Goal: Task Accomplishment & Management: Manage account settings

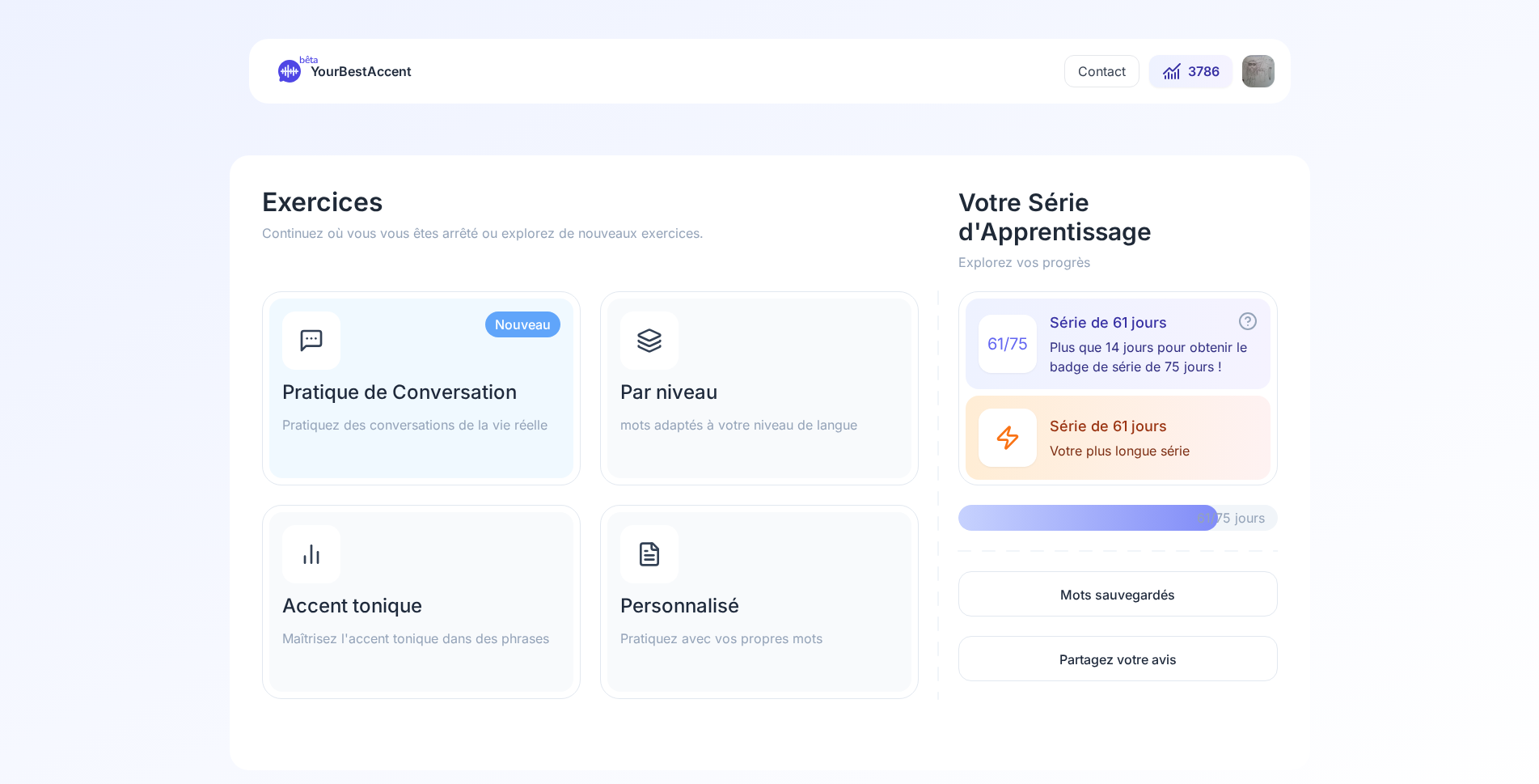
click at [1260, 72] on html "bêta YourBestAccent Contact 3786 Exercices Continuez où vous vous êtes arrêté o…" at bounding box center [769, 392] width 1539 height 784
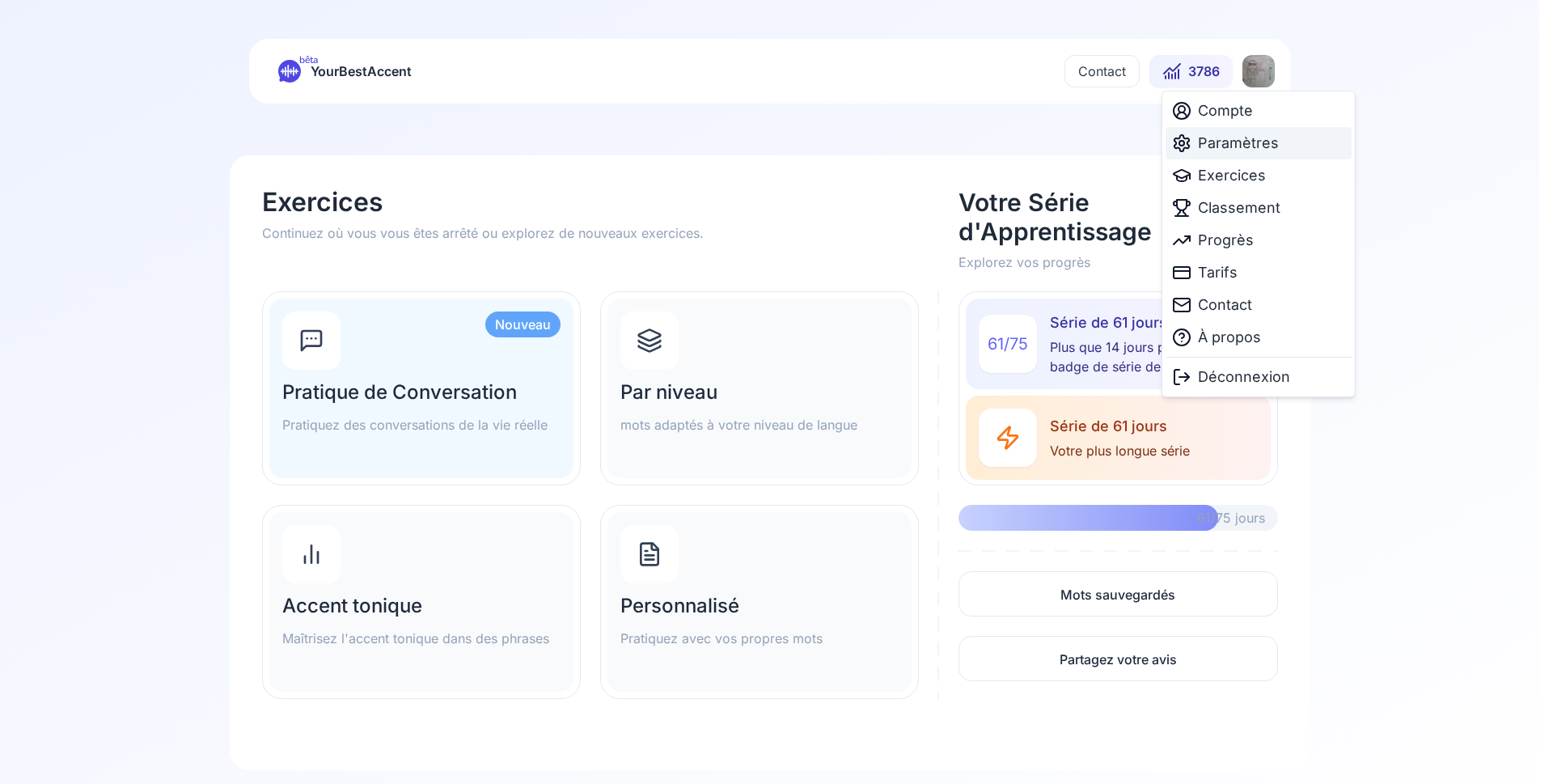
click at [1242, 145] on span "Paramètres" at bounding box center [1238, 143] width 81 height 23
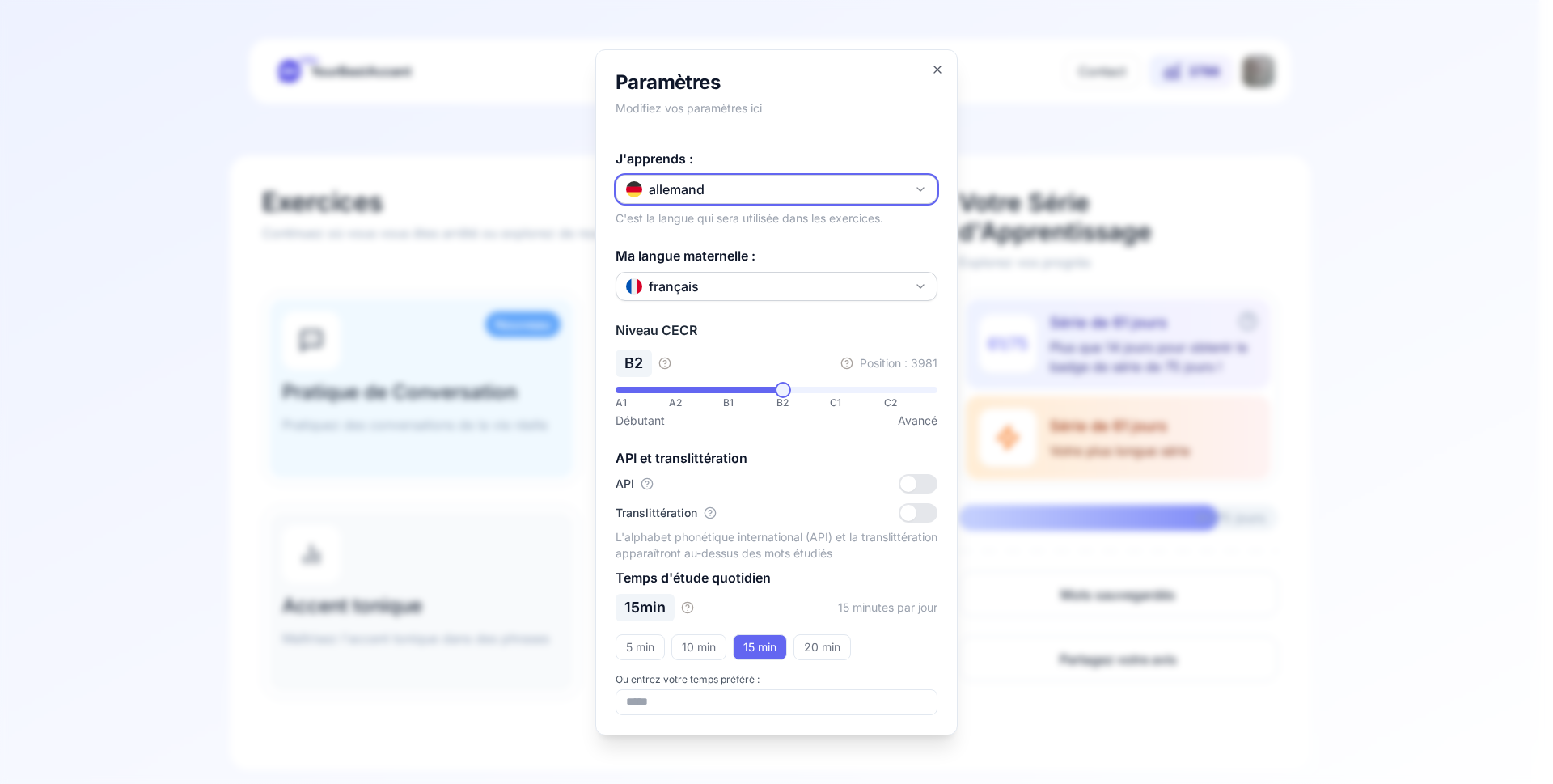
click at [737, 188] on button "allemand" at bounding box center [776, 189] width 322 height 29
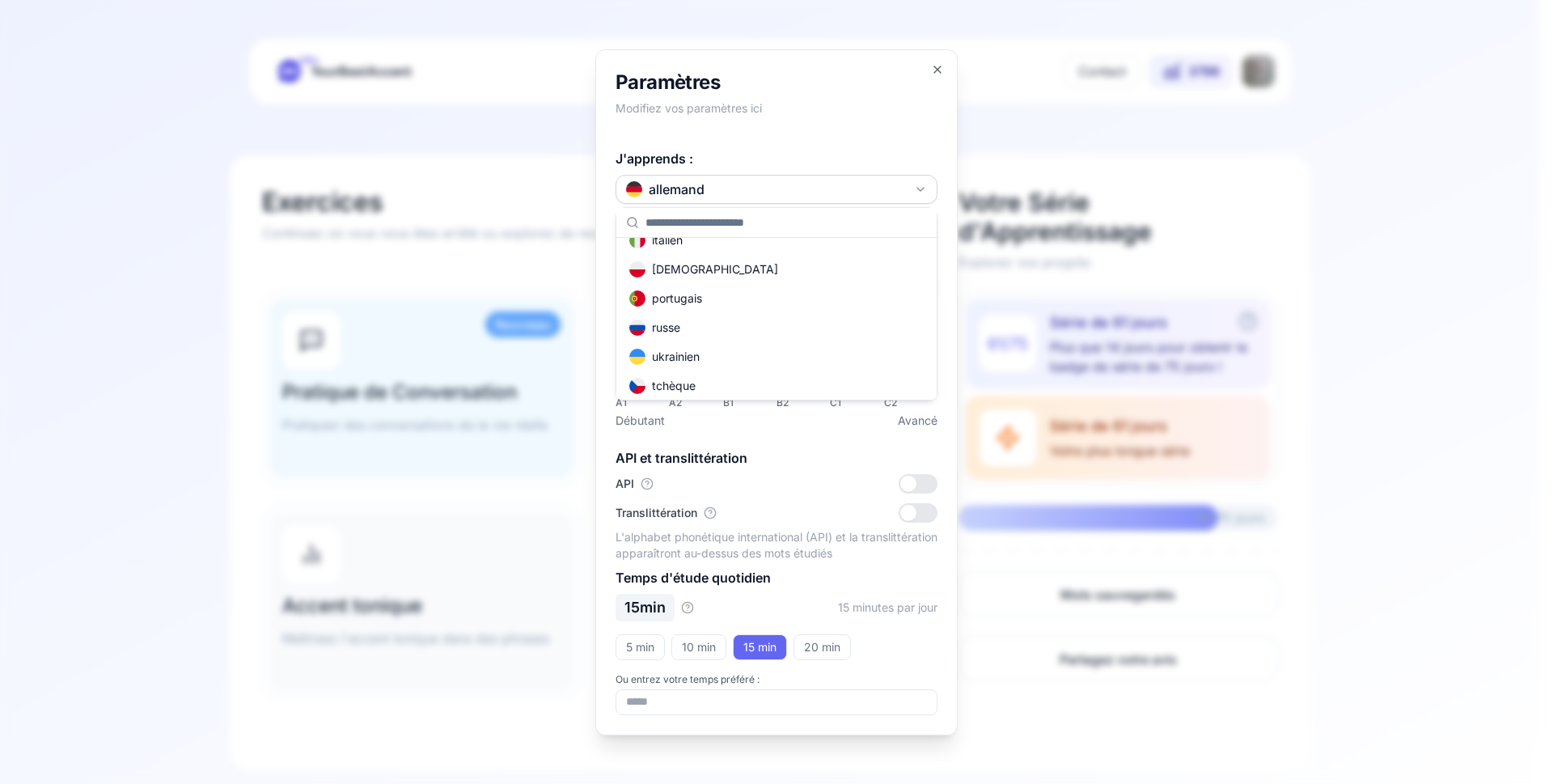
scroll to position [194, 0]
click at [722, 268] on div "russe" at bounding box center [776, 265] width 313 height 29
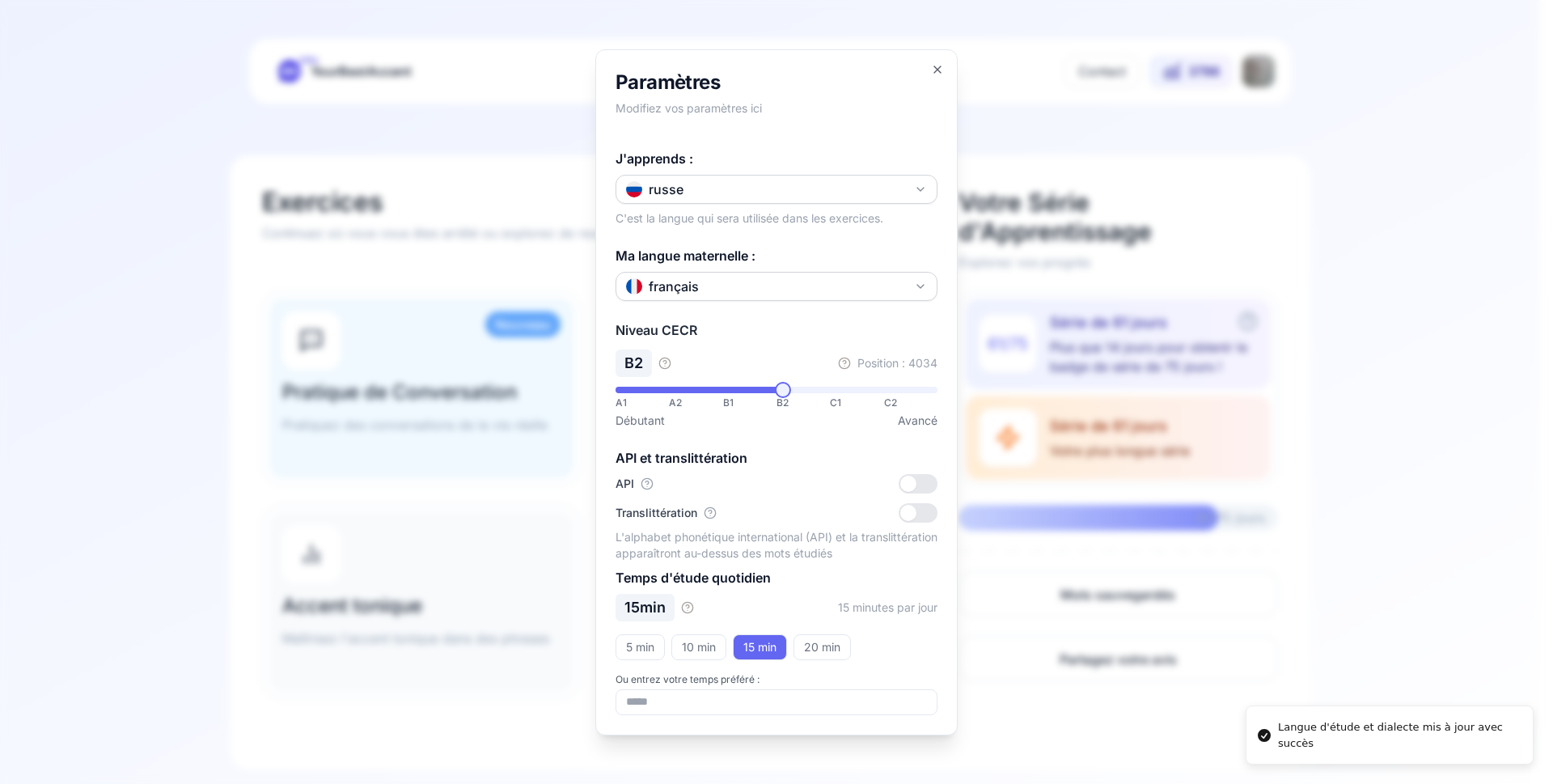
click at [495, 515] on div at bounding box center [776, 392] width 1553 height 784
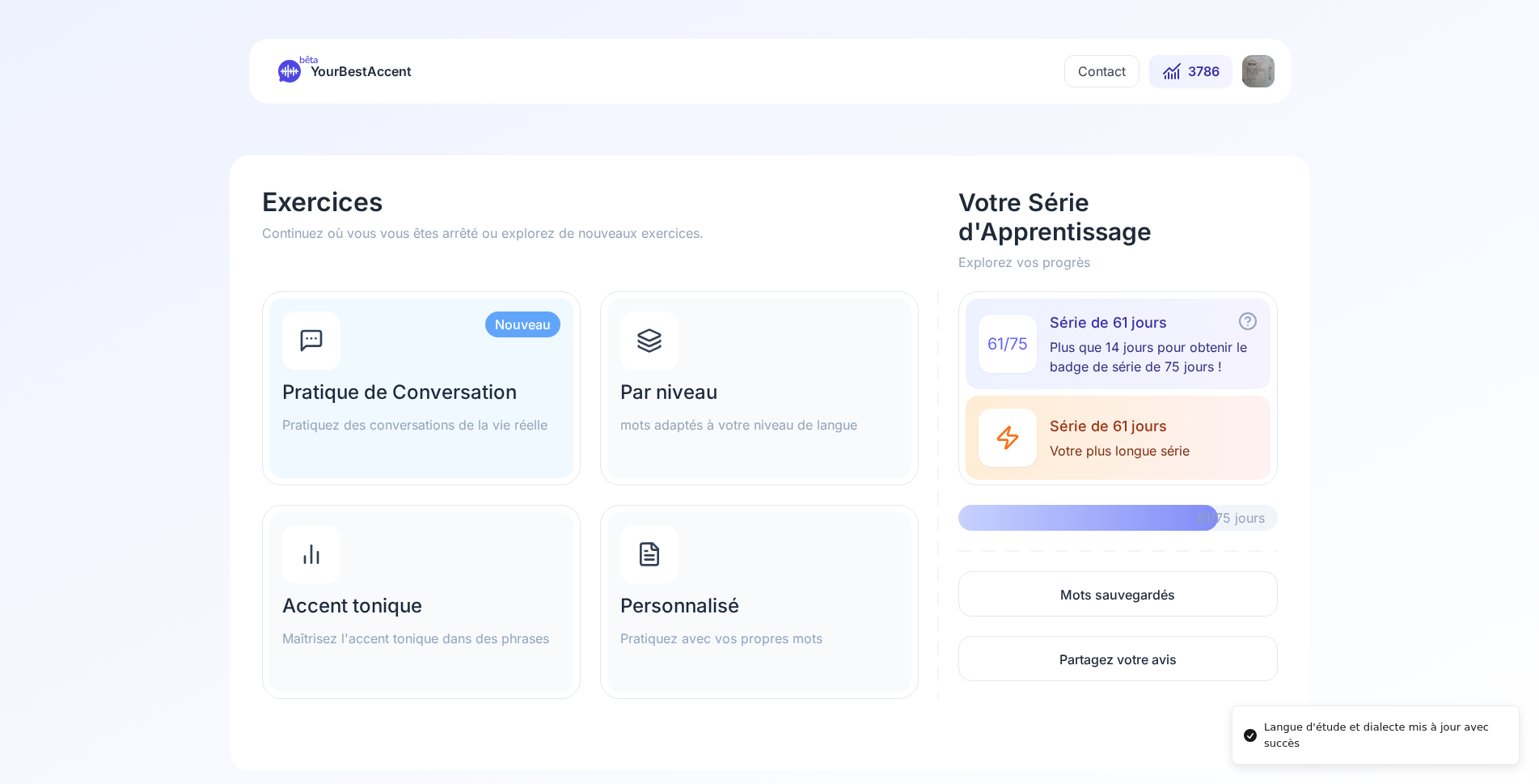
click at [694, 384] on h2 "Par niveau" at bounding box center [759, 392] width 278 height 26
